Goal: Use online tool/utility: Use online tool/utility

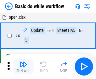
click at [23, 67] on img "button" at bounding box center [23, 65] width 8 height 8
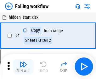
click at [23, 67] on img "button" at bounding box center [23, 65] width 8 height 8
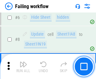
scroll to position [133, 0]
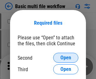
click at [66, 58] on span "Open" at bounding box center [65, 58] width 11 height 5
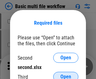
click at [66, 75] on span "Open" at bounding box center [65, 77] width 11 height 5
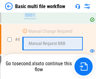
scroll to position [173, 0]
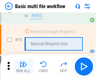
click at [23, 67] on img "button" at bounding box center [23, 65] width 8 height 8
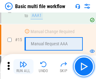
scroll to position [417, 0]
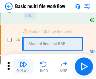
click at [23, 67] on img "button" at bounding box center [23, 65] width 8 height 8
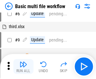
click at [23, 67] on img "button" at bounding box center [23, 65] width 8 height 8
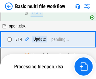
scroll to position [328, 0]
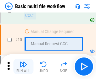
click at [23, 67] on img "button" at bounding box center [23, 65] width 8 height 8
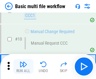
click at [23, 67] on img "button" at bounding box center [23, 65] width 8 height 8
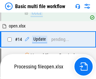
scroll to position [328, 0]
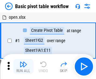
click at [23, 67] on img "button" at bounding box center [23, 65] width 8 height 8
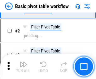
scroll to position [150, 0]
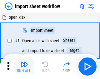
click at [23, 67] on img "button" at bounding box center [25, 65] width 8 height 8
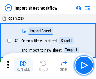
scroll to position [2, 0]
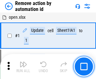
scroll to position [23, 0]
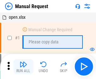
click at [23, 67] on img "button" at bounding box center [23, 65] width 8 height 8
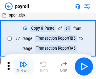
click at [23, 67] on img "button" at bounding box center [23, 65] width 8 height 8
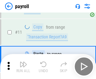
scroll to position [45, 0]
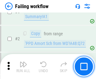
scroll to position [101, 0]
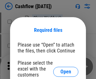
scroll to position [68, 0]
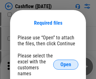
click at [66, 62] on span "Open" at bounding box center [65, 64] width 11 height 5
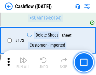
scroll to position [664, 0]
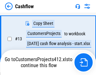
scroll to position [126, 0]
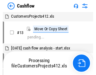
scroll to position [7, 0]
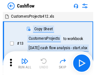
scroll to position [7, 0]
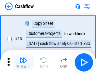
click at [23, 62] on img "button" at bounding box center [23, 60] width 8 height 8
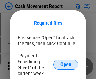
click at [66, 65] on span "Open" at bounding box center [65, 64] width 11 height 5
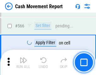
scroll to position [2875, 0]
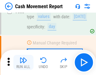
click at [23, 62] on img "button" at bounding box center [23, 60] width 8 height 8
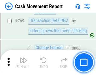
scroll to position [3485, 0]
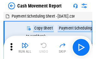
scroll to position [11, 0]
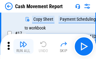
click at [23, 46] on img "button" at bounding box center [23, 44] width 8 height 8
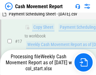
scroll to position [130, 0]
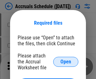
click at [66, 62] on span "Open" at bounding box center [65, 62] width 11 height 5
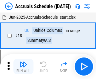
click at [23, 67] on img "button" at bounding box center [23, 65] width 8 height 8
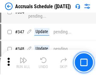
scroll to position [1297, 0]
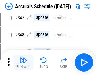
click at [23, 62] on img "button" at bounding box center [23, 60] width 8 height 8
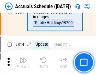
scroll to position [2768, 0]
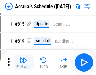
click at [23, 62] on img "button" at bounding box center [23, 60] width 8 height 8
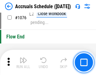
scroll to position [3757, 0]
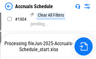
scroll to position [3222, 0]
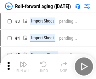
click at [23, 62] on img "button" at bounding box center [23, 65] width 8 height 8
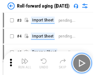
scroll to position [1, 0]
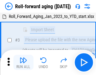
click at [23, 62] on img "button" at bounding box center [23, 60] width 8 height 8
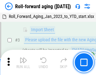
scroll to position [40, 0]
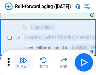
click at [23, 62] on img "button" at bounding box center [23, 60] width 8 height 8
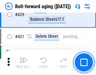
scroll to position [2175, 0]
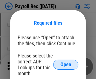
click at [66, 65] on span "Open" at bounding box center [65, 64] width 11 height 5
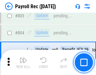
scroll to position [3985, 0]
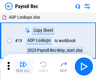
click at [23, 67] on img "button" at bounding box center [23, 65] width 8 height 8
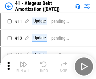
click at [23, 67] on img "button" at bounding box center [23, 65] width 8 height 8
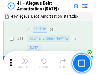
scroll to position [77, 0]
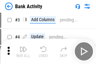
click at [23, 51] on img "button" at bounding box center [23, 49] width 8 height 8
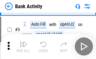
scroll to position [33, 0]
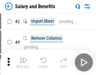
click at [23, 62] on img "button" at bounding box center [23, 60] width 8 height 8
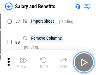
scroll to position [8, 0]
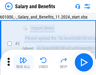
click at [23, 62] on img "button" at bounding box center [23, 60] width 8 height 8
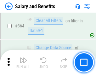
scroll to position [2954, 0]
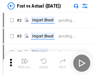
scroll to position [8, 0]
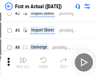
click at [23, 62] on img "button" at bounding box center [23, 60] width 8 height 8
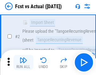
click at [23, 62] on img "button" at bounding box center [23, 60] width 8 height 8
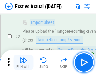
scroll to position [59, 0]
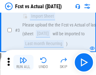
click at [23, 62] on img "button" at bounding box center [23, 60] width 8 height 8
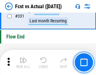
scroll to position [3002, 0]
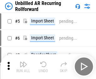
click at [23, 62] on img "button" at bounding box center [23, 65] width 8 height 8
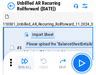
scroll to position [13, 0]
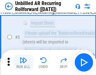
click at [23, 62] on img "button" at bounding box center [23, 60] width 8 height 8
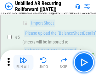
scroll to position [59, 0]
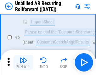
click at [23, 62] on img "button" at bounding box center [23, 60] width 8 height 8
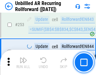
scroll to position [2130, 0]
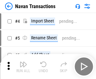
click at [23, 62] on img "button" at bounding box center [23, 65] width 8 height 8
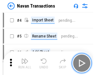
scroll to position [10, 0]
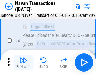
click at [23, 62] on img "button" at bounding box center [23, 60] width 8 height 8
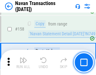
scroll to position [2034, 0]
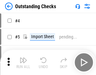
click at [23, 62] on img "button" at bounding box center [23, 60] width 8 height 8
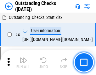
scroll to position [26, 0]
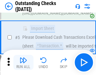
click at [23, 62] on img "button" at bounding box center [23, 60] width 8 height 8
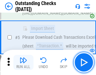
scroll to position [66, 0]
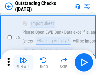
click at [23, 62] on img "button" at bounding box center [23, 60] width 8 height 8
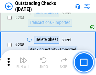
scroll to position [1905, 0]
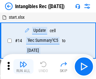
click at [23, 67] on img "button" at bounding box center [23, 65] width 8 height 8
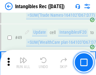
scroll to position [244, 0]
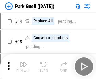
click at [23, 62] on img "button" at bounding box center [23, 65] width 8 height 8
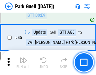
scroll to position [784, 0]
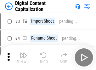
click at [23, 53] on img "button" at bounding box center [23, 55] width 8 height 8
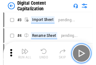
scroll to position [18, 0]
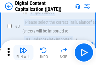
click at [23, 53] on img "button" at bounding box center [23, 51] width 8 height 8
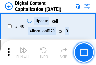
scroll to position [665, 0]
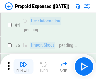
click at [23, 62] on img "button" at bounding box center [23, 65] width 8 height 8
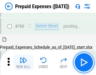
scroll to position [1738, 0]
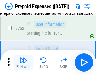
click at [23, 62] on img "button" at bounding box center [23, 60] width 8 height 8
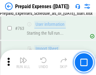
scroll to position [1775, 0]
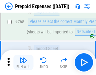
click at [23, 62] on img "button" at bounding box center [23, 60] width 8 height 8
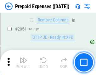
scroll to position [6556, 0]
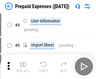
click at [23, 67] on img "button" at bounding box center [23, 65] width 8 height 8
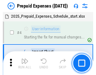
scroll to position [28, 0]
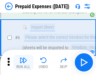
click at [23, 62] on img "button" at bounding box center [23, 60] width 8 height 8
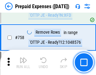
scroll to position [2235, 0]
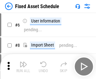
click at [23, 67] on img "button" at bounding box center [23, 65] width 8 height 8
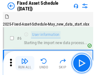
scroll to position [34, 0]
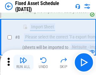
click at [23, 62] on img "button" at bounding box center [23, 60] width 8 height 8
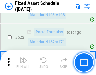
scroll to position [2180, 0]
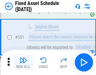
click at [23, 62] on img "button" at bounding box center [23, 60] width 8 height 8
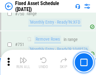
scroll to position [3058, 0]
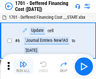
click at [23, 67] on img "button" at bounding box center [23, 65] width 8 height 8
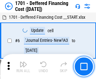
scroll to position [75, 0]
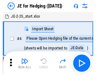
scroll to position [1, 0]
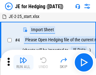
click at [23, 62] on img "button" at bounding box center [23, 60] width 8 height 8
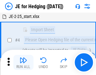
click at [23, 62] on img "button" at bounding box center [23, 60] width 8 height 8
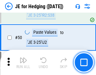
scroll to position [406, 0]
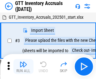
click at [23, 62] on img "button" at bounding box center [23, 65] width 8 height 8
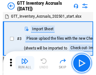
scroll to position [1, 0]
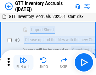
click at [23, 62] on img "button" at bounding box center [23, 60] width 8 height 8
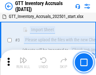
scroll to position [40, 0]
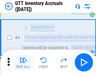
click at [23, 62] on img "button" at bounding box center [23, 60] width 8 height 8
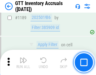
scroll to position [5122, 0]
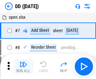
click at [23, 67] on img "button" at bounding box center [23, 65] width 8 height 8
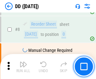
scroll to position [61, 0]
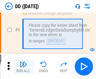
click at [23, 67] on img "button" at bounding box center [23, 65] width 8 height 8
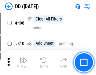
scroll to position [2806, 0]
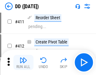
click at [23, 62] on img "button" at bounding box center [23, 60] width 8 height 8
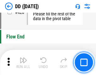
scroll to position [3002, 0]
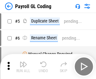
click at [23, 67] on img "button" at bounding box center [23, 65] width 8 height 8
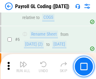
scroll to position [75, 0]
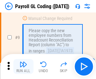
click at [23, 67] on img "button" at bounding box center [23, 65] width 8 height 8
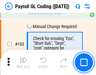
scroll to position [1472, 0]
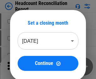
click at [23, 67] on img "button" at bounding box center [23, 65] width 8 height 8
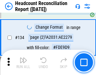
scroll to position [754, 0]
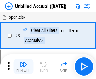
click at [23, 67] on img "button" at bounding box center [23, 65] width 8 height 8
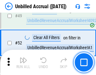
scroll to position [569, 0]
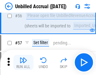
click at [23, 62] on img "button" at bounding box center [23, 60] width 8 height 8
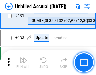
scroll to position [1868, 0]
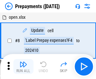
click at [23, 67] on img "button" at bounding box center [23, 65] width 8 height 8
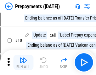
scroll to position [39, 0]
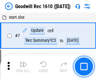
scroll to position [107, 0]
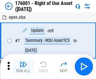
click at [23, 67] on img "button" at bounding box center [23, 65] width 8 height 8
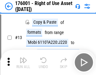
scroll to position [40, 0]
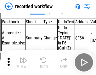
click at [23, 62] on img "button" at bounding box center [23, 60] width 8 height 8
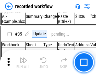
scroll to position [1961, 0]
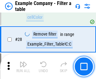
scroll to position [574, 0]
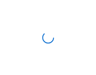
scroll to position [10, 0]
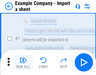
click at [23, 62] on img "button" at bounding box center [23, 60] width 8 height 8
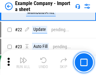
scroll to position [139, 0]
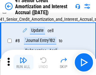
click at [23, 62] on img "button" at bounding box center [23, 60] width 8 height 8
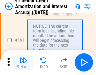
click at [23, 62] on img "button" at bounding box center [23, 60] width 8 height 8
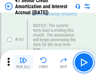
scroll to position [671, 0]
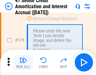
click at [23, 62] on img "button" at bounding box center [23, 60] width 8 height 8
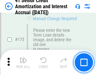
scroll to position [735, 0]
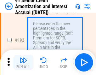
click at [23, 62] on img "button" at bounding box center [23, 60] width 8 height 8
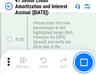
scroll to position [800, 0]
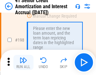
click at [23, 62] on img "button" at bounding box center [23, 60] width 8 height 8
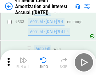
scroll to position [1602, 0]
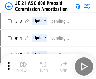
click at [23, 62] on img "button" at bounding box center [23, 65] width 8 height 8
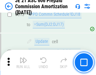
scroll to position [1171, 0]
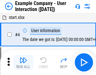
click at [23, 62] on img "button" at bounding box center [23, 60] width 8 height 8
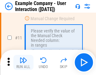
click at [23, 62] on img "button" at bounding box center [23, 60] width 8 height 8
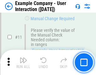
scroll to position [136, 0]
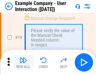
click at [23, 62] on img "button" at bounding box center [23, 60] width 8 height 8
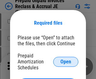
click at [66, 62] on span "Open" at bounding box center [65, 62] width 11 height 5
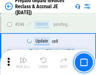
scroll to position [847, 0]
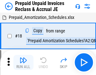
click at [23, 62] on img "button" at bounding box center [23, 60] width 8 height 8
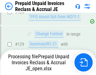
scroll to position [546, 0]
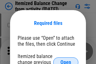
click at [66, 60] on span "Open" at bounding box center [65, 62] width 11 height 5
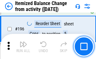
scroll to position [1207, 0]
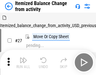
scroll to position [10, 0]
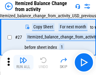
click at [23, 62] on img "button" at bounding box center [23, 60] width 8 height 8
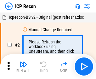
scroll to position [3, 0]
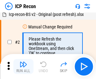
click at [23, 67] on img "button" at bounding box center [23, 65] width 8 height 8
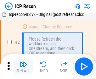
click at [23, 67] on img "button" at bounding box center [23, 65] width 8 height 8
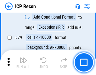
scroll to position [615, 0]
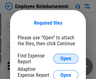
click at [66, 59] on span "Open" at bounding box center [65, 58] width 11 height 5
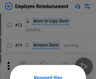
scroll to position [55, 0]
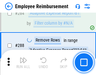
scroll to position [1705, 0]
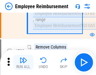
click at [23, 62] on img "button" at bounding box center [23, 60] width 8 height 8
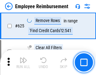
scroll to position [3755, 0]
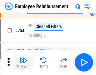
click at [23, 62] on img "button" at bounding box center [23, 60] width 8 height 8
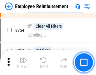
click at [23, 62] on img "button" at bounding box center [23, 60] width 8 height 8
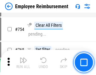
scroll to position [4401, 0]
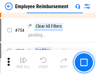
click at [23, 62] on img "button" at bounding box center [23, 60] width 8 height 8
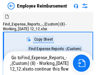
scroll to position [21, 0]
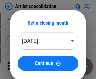
click at [23, 67] on img "button" at bounding box center [23, 65] width 8 height 8
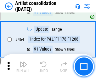
scroll to position [2746, 0]
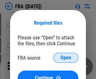
click at [66, 58] on span "Open" at bounding box center [65, 58] width 11 height 5
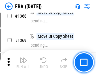
scroll to position [6736, 0]
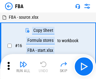
scroll to position [6, 0]
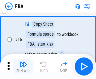
click at [23, 67] on img "button" at bounding box center [23, 65] width 8 height 8
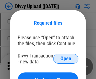
click at [66, 59] on span "Open" at bounding box center [65, 58] width 11 height 5
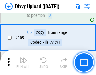
scroll to position [650, 0]
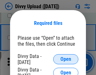
click at [66, 59] on span "Open" at bounding box center [65, 58] width 11 height 5
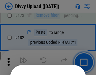
scroll to position [704, 0]
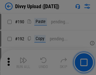
scroll to position [792, 0]
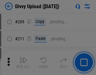
scroll to position [1065, 0]
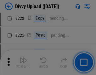
scroll to position [1252, 0]
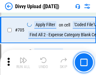
scroll to position [4291, 0]
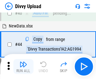
click at [23, 67] on img "button" at bounding box center [23, 65] width 8 height 8
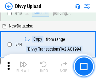
scroll to position [69, 0]
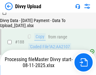
scroll to position [738, 0]
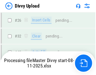
scroll to position [650, 0]
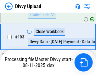
scroll to position [877, 0]
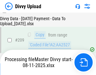
scroll to position [1153, 0]
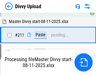
scroll to position [1185, 0]
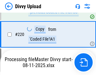
scroll to position [1393, 0]
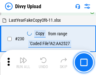
scroll to position [1557, 0]
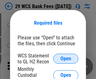
click at [66, 59] on span "Open" at bounding box center [65, 58] width 11 height 5
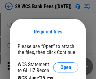
scroll to position [9, 0]
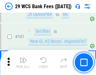
scroll to position [611, 0]
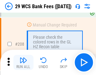
click at [23, 62] on img "button" at bounding box center [23, 60] width 8 height 8
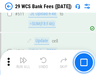
scroll to position [3156, 0]
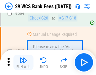
click at [23, 62] on img "button" at bounding box center [23, 60] width 8 height 8
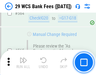
scroll to position [3392, 0]
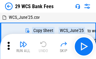
scroll to position [11, 0]
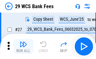
click at [23, 46] on img "button" at bounding box center [23, 44] width 8 height 8
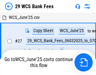
scroll to position [3, 0]
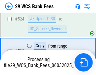
scroll to position [3349, 0]
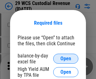
click at [66, 59] on span "Open" at bounding box center [65, 58] width 11 height 5
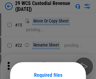
scroll to position [52, 0]
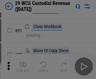
scroll to position [135, 0]
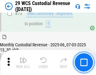
scroll to position [655, 0]
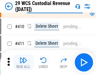
click at [23, 62] on img "button" at bounding box center [23, 60] width 8 height 8
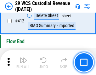
scroll to position [2995, 0]
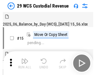
scroll to position [15, 0]
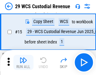
click at [23, 62] on img "button" at bounding box center [23, 60] width 8 height 8
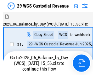
scroll to position [15, 0]
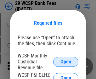
click at [66, 62] on span "Open" at bounding box center [65, 62] width 11 height 5
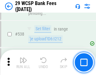
scroll to position [2410, 0]
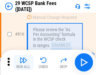
click at [23, 62] on img "button" at bounding box center [23, 60] width 8 height 8
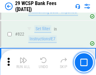
scroll to position [3864, 0]
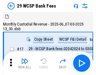
scroll to position [15, 0]
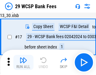
click at [23, 62] on img "button" at bounding box center [23, 60] width 8 height 8
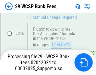
scroll to position [3857, 0]
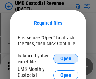
click at [66, 59] on span "Open" at bounding box center [65, 58] width 11 height 5
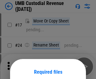
scroll to position [49, 0]
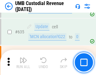
scroll to position [3282, 0]
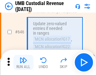
click at [23, 62] on img "button" at bounding box center [23, 60] width 8 height 8
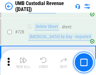
scroll to position [3869, 0]
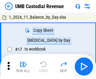
scroll to position [5, 0]
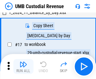
click at [23, 67] on img "button" at bounding box center [23, 65] width 8 height 8
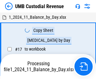
scroll to position [5, 0]
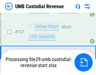
scroll to position [3828, 0]
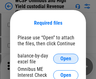
click at [66, 59] on span "Open" at bounding box center [65, 58] width 11 height 5
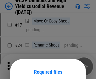
scroll to position [49, 0]
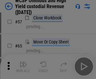
scroll to position [273, 0]
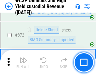
scroll to position [5309, 0]
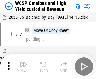
click at [23, 62] on img "button" at bounding box center [23, 65] width 8 height 8
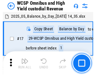
scroll to position [3, 0]
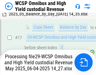
scroll to position [130, 0]
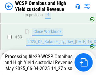
scroll to position [310, 0]
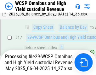
scroll to position [130, 0]
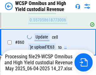
scroll to position [5294, 0]
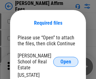
click at [66, 60] on span "Open" at bounding box center [65, 62] width 11 height 5
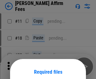
scroll to position [49, 0]
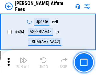
scroll to position [1706, 0]
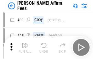
scroll to position [6, 0]
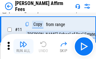
click at [23, 46] on img "button" at bounding box center [23, 44] width 8 height 8
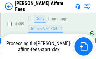
scroll to position [1645, 0]
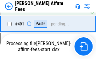
scroll to position [1681, 0]
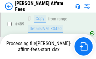
scroll to position [1654, 0]
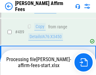
scroll to position [1637, 0]
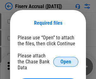
click at [66, 60] on span "Open" at bounding box center [65, 62] width 11 height 5
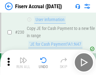
scroll to position [1987, 0]
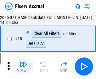
click at [23, 67] on img "button" at bounding box center [23, 65] width 8 height 8
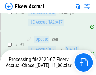
scroll to position [1649, 0]
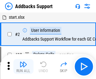
click at [23, 62] on img "button" at bounding box center [23, 65] width 8 height 8
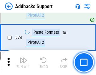
scroll to position [457, 0]
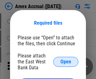
click at [66, 62] on span "Open" at bounding box center [65, 62] width 11 height 5
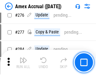
scroll to position [1633, 0]
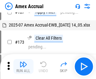
click at [23, 67] on img "button" at bounding box center [23, 65] width 8 height 8
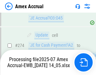
scroll to position [1828, 0]
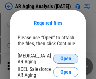
click at [66, 58] on span "Open" at bounding box center [65, 58] width 11 height 5
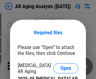
scroll to position [10, 0]
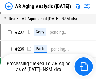
scroll to position [6, 0]
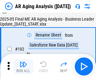
click at [23, 67] on img "button" at bounding box center [23, 65] width 8 height 8
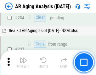
scroll to position [972, 0]
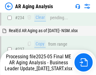
scroll to position [991, 0]
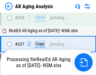
scroll to position [965, 0]
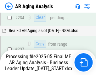
scroll to position [991, 0]
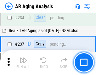
scroll to position [965, 0]
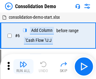
click at [23, 67] on img "button" at bounding box center [23, 65] width 8 height 8
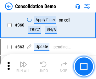
scroll to position [2102, 0]
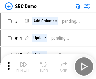
click at [23, 67] on img "button" at bounding box center [23, 65] width 8 height 8
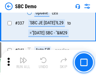
scroll to position [1650, 0]
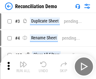
click at [23, 67] on img "button" at bounding box center [23, 65] width 8 height 8
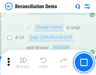
scroll to position [745, 0]
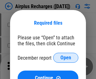
click at [66, 58] on span "Open" at bounding box center [65, 58] width 11 height 5
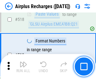
scroll to position [2699, 0]
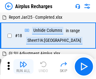
click at [23, 67] on img "button" at bounding box center [23, 65] width 8 height 8
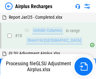
scroll to position [28, 0]
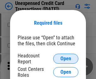
click at [66, 59] on span "Open" at bounding box center [65, 58] width 11 height 5
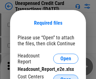
click at [66, 77] on span "Open" at bounding box center [65, 79] width 11 height 5
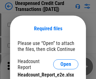
scroll to position [6, 0]
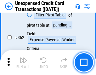
scroll to position [1613, 0]
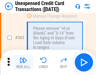
click at [23, 62] on img "button" at bounding box center [23, 60] width 8 height 8
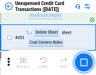
scroll to position [2139, 0]
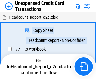
scroll to position [10, 0]
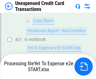
scroll to position [102, 0]
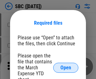
click at [66, 68] on span "Open" at bounding box center [65, 68] width 11 height 5
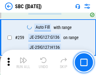
scroll to position [1226, 0]
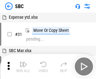
scroll to position [6, 0]
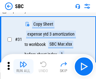
click at [23, 67] on img "button" at bounding box center [23, 65] width 8 height 8
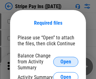
click at [66, 62] on span "Open" at bounding box center [65, 62] width 11 height 5
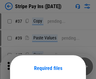
scroll to position [45, 0]
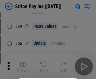
scroll to position [114, 0]
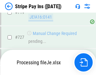
scroll to position [3252, 0]
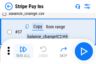
click at [23, 51] on img "button" at bounding box center [23, 49] width 8 height 8
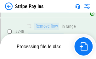
scroll to position [3238, 0]
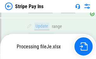
scroll to position [3201, 0]
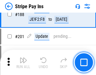
scroll to position [893, 0]
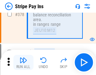
click at [23, 62] on img "button" at bounding box center [23, 60] width 8 height 8
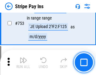
scroll to position [3230, 0]
